Goal: Find specific page/section

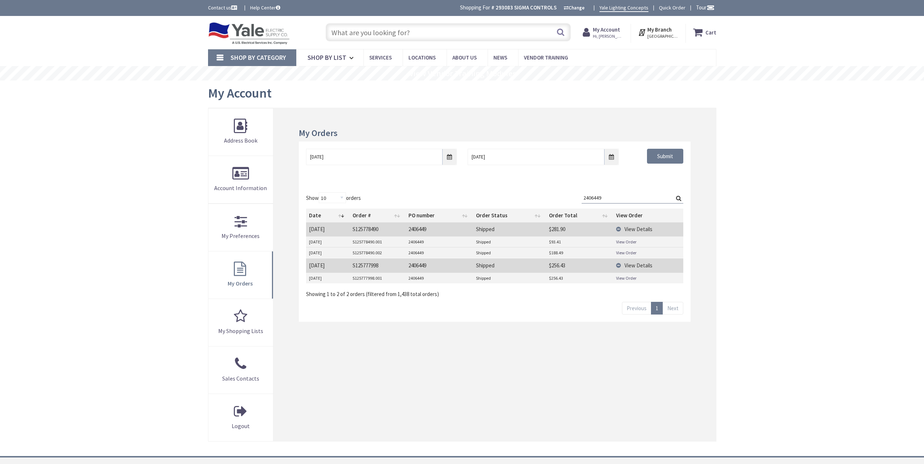
click at [351, 27] on input "text" at bounding box center [448, 32] width 245 height 18
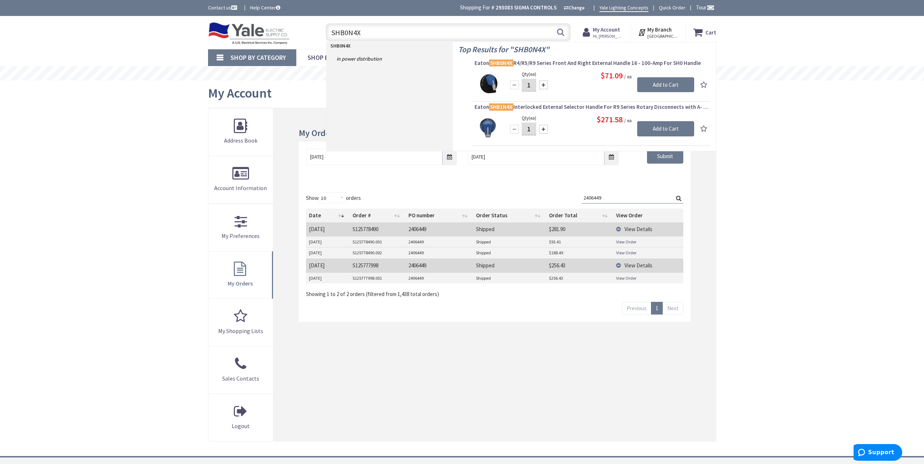
drag, startPoint x: 370, startPoint y: 33, endPoint x: 316, endPoint y: 32, distance: 54.5
click at [316, 32] on div "Toggle Nav SHB0N4X SHB0N4X Search Cart My Cart Close You have no items in your …" at bounding box center [462, 32] width 519 height 24
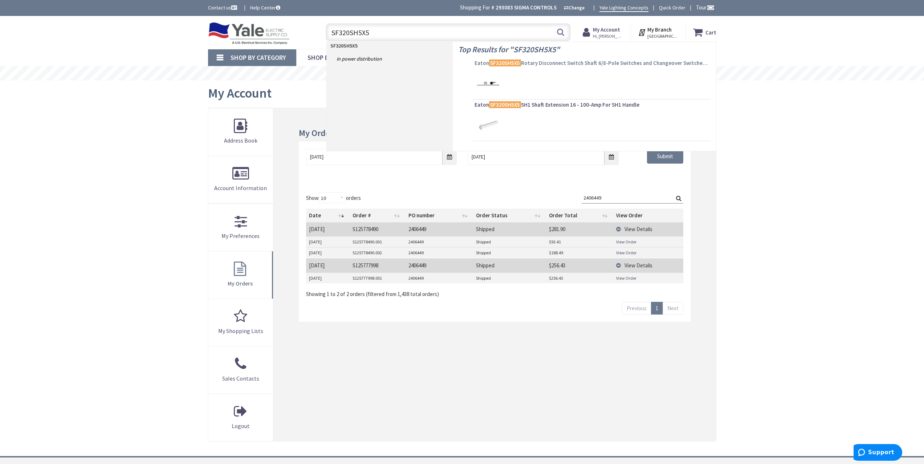
type input "SF320SH5X5"
